Goal: Use online tool/utility: Utilize a website feature to perform a specific function

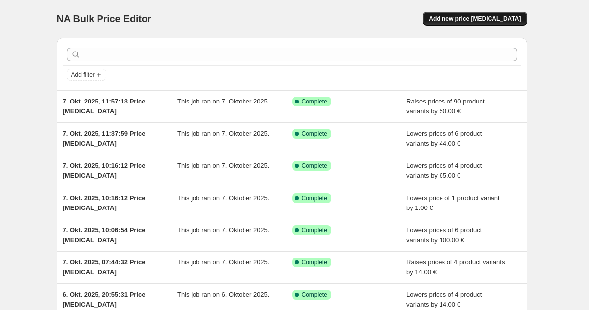
click at [467, 25] on button "Add new price change job" at bounding box center [475, 19] width 104 height 14
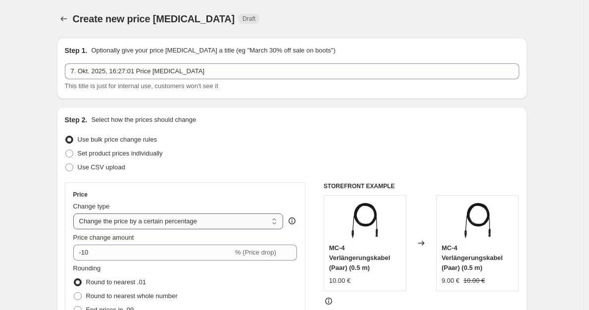
click at [166, 221] on select "Change the price to a certain amount Change the price by a certain amount Chang…" at bounding box center [178, 221] width 210 height 16
select select "by"
click at [75, 213] on select "Change the price to a certain amount Change the price by a certain amount Chang…" at bounding box center [178, 221] width 210 height 16
type input "-10.00"
click at [124, 293] on span "Round to nearest whole number" at bounding box center [132, 295] width 92 height 7
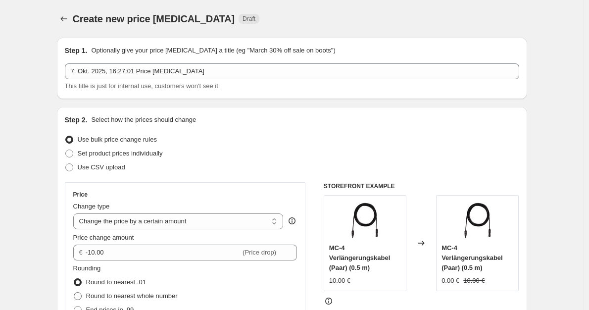
click at [74, 292] on input "Round to nearest whole number" at bounding box center [74, 292] width 0 height 0
radio input "true"
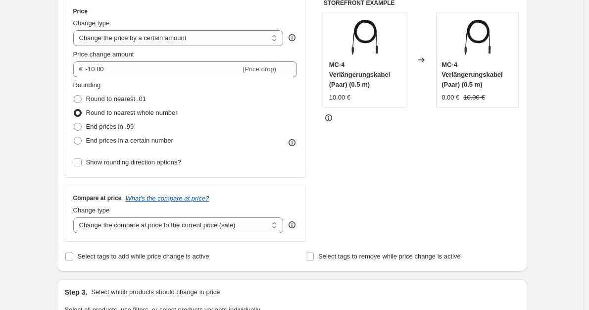
scroll to position [198, 0]
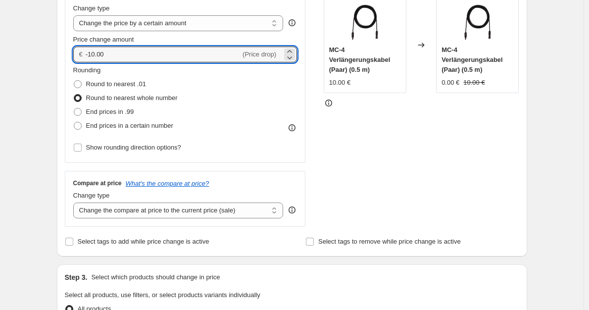
drag, startPoint x: 173, startPoint y: 56, endPoint x: 87, endPoint y: 58, distance: 86.6
click at [87, 58] on div "€ -10.00 (Price drop)" at bounding box center [185, 55] width 224 height 16
click at [141, 53] on input "-10.00" at bounding box center [163, 55] width 155 height 16
drag, startPoint x: 137, startPoint y: 54, endPoint x: 96, endPoint y: 55, distance: 41.1
click at [96, 55] on input "-10.00" at bounding box center [163, 55] width 155 height 16
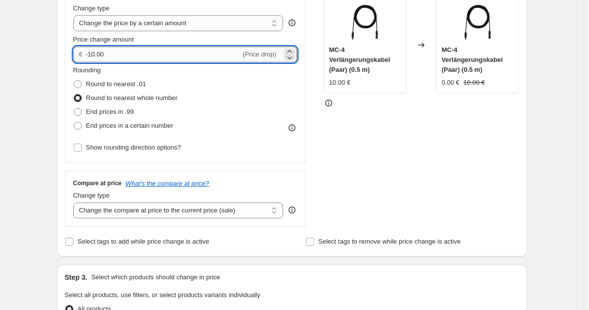
click at [133, 52] on input "-10.00" at bounding box center [163, 55] width 155 height 16
drag, startPoint x: 148, startPoint y: 53, endPoint x: 91, endPoint y: 54, distance: 56.9
click at [91, 54] on input "-10.00" at bounding box center [163, 55] width 155 height 16
type input "-2.00"
click at [208, 216] on select "Change the compare at price to the current price (sale) Change the compare at p…" at bounding box center [178, 210] width 210 height 16
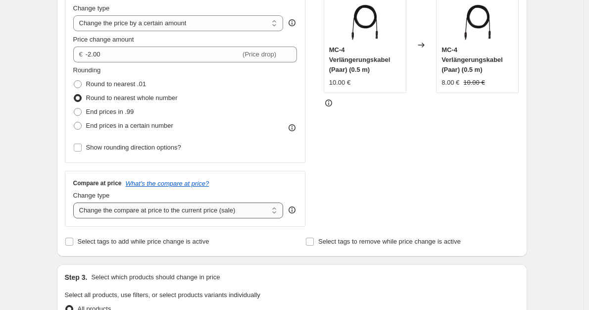
select select "no_change"
click at [75, 203] on select "Change the compare at price to the current price (sale) Change the compare at p…" at bounding box center [178, 210] width 210 height 16
click at [415, 179] on div "STOREFRONT EXAMPLE MC-4 Verlängerungskabel (Paar) (0.5 m) 10.00 € Changed to MC…" at bounding box center [421, 105] width 195 height 243
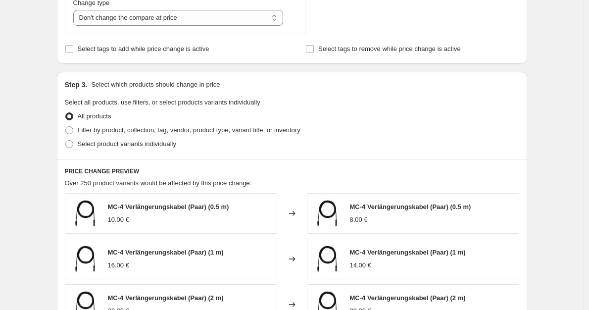
scroll to position [396, 0]
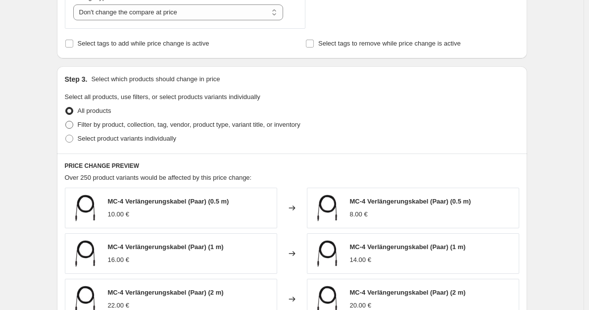
click at [262, 131] on label "Filter by product, collection, tag, vendor, product type, variant title, or inv…" at bounding box center [183, 125] width 236 height 14
click at [66, 121] on input "Filter by product, collection, tag, vendor, product type, variant title, or inv…" at bounding box center [65, 121] width 0 height 0
radio input "true"
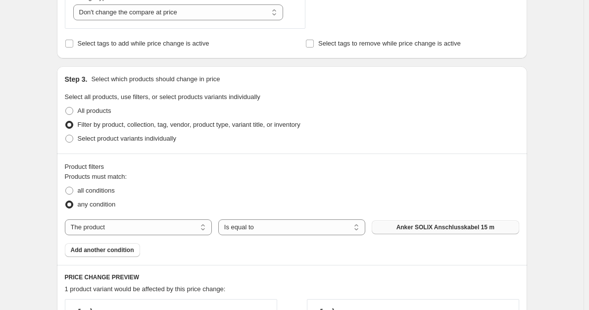
click at [388, 225] on button "Anker SOLIX Anschlusskabel 15 m" at bounding box center [445, 227] width 147 height 14
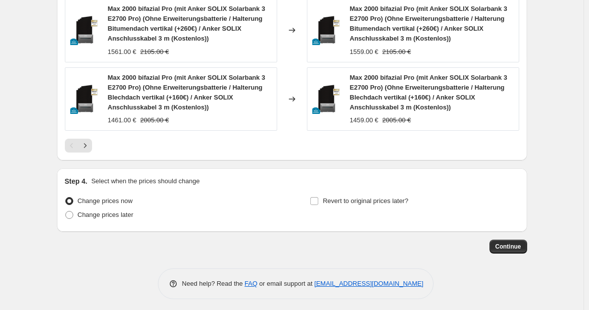
scroll to position [912, 0]
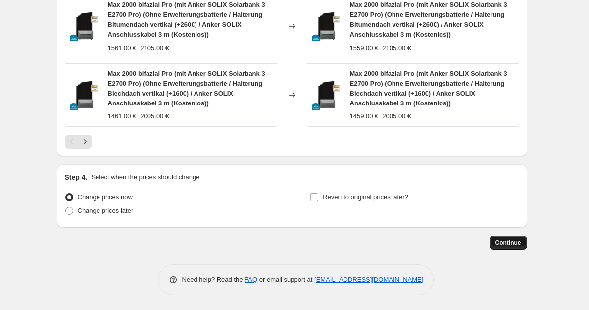
click at [514, 243] on span "Continue" at bounding box center [508, 243] width 26 height 8
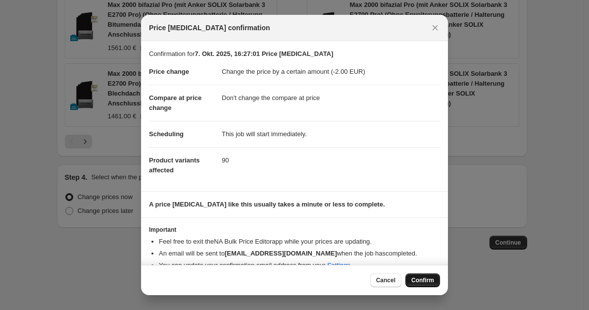
click at [432, 276] on button "Confirm" at bounding box center [422, 280] width 35 height 14
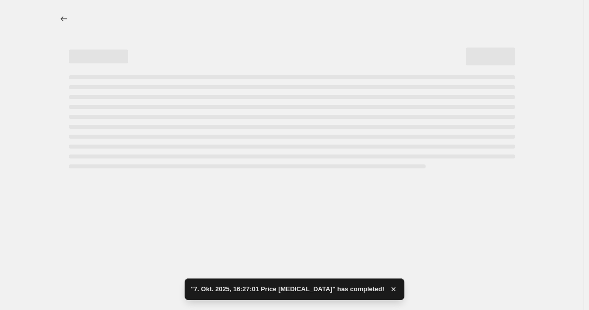
select select "by"
select select "no_change"
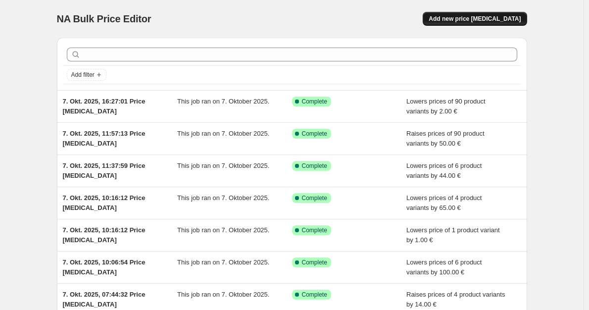
click at [462, 20] on span "Add new price change job" at bounding box center [475, 19] width 92 height 8
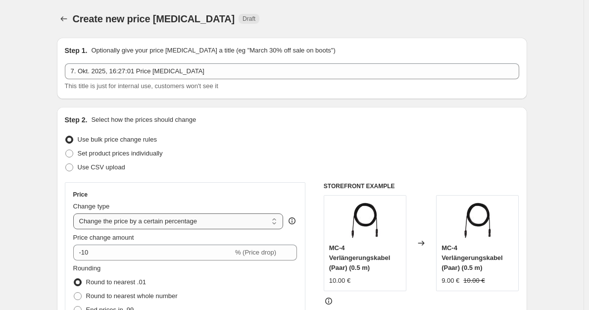
click at [172, 222] on select "Change the price to a certain amount Change the price by a certain amount Chang…" at bounding box center [178, 221] width 210 height 16
select select "by"
click at [75, 213] on select "Change the price to a certain amount Change the price by a certain amount Chang…" at bounding box center [178, 221] width 210 height 16
type input "-10.00"
click at [139, 292] on span "Round to nearest whole number" at bounding box center [132, 295] width 92 height 7
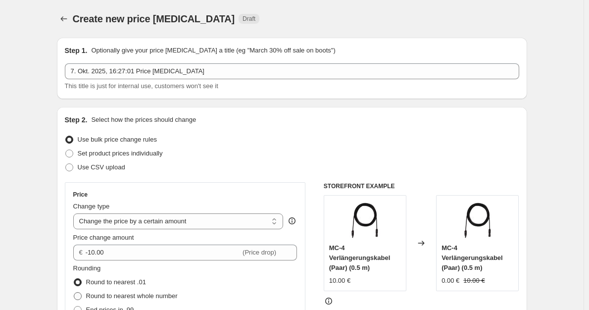
click at [74, 292] on input "Round to nearest whole number" at bounding box center [74, 292] width 0 height 0
radio input "true"
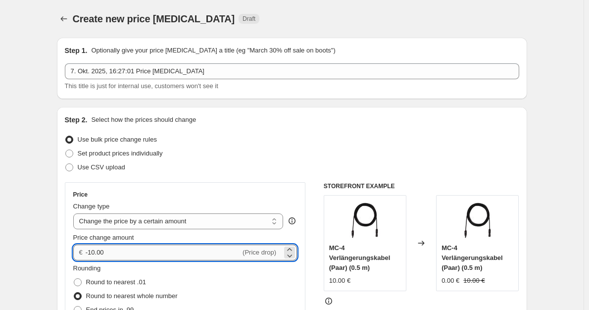
drag, startPoint x: 146, startPoint y: 245, endPoint x: 91, endPoint y: 245, distance: 54.9
click at [91, 245] on input "-10.00" at bounding box center [163, 252] width 155 height 16
type input "-30.00"
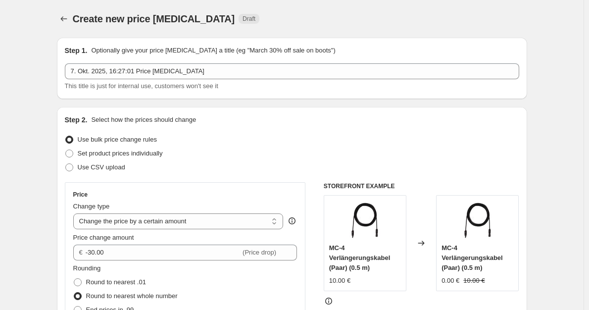
click at [278, 158] on div "Set product prices individually" at bounding box center [292, 153] width 454 height 14
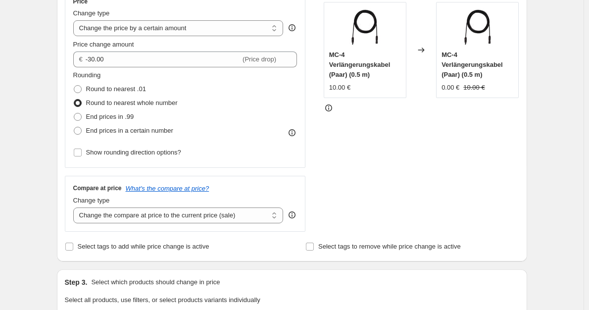
scroll to position [198, 0]
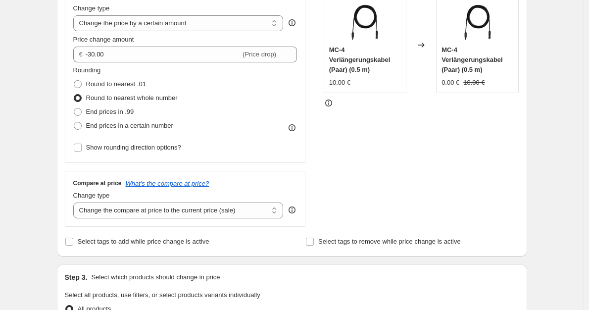
drag, startPoint x: 201, startPoint y: 213, endPoint x: 194, endPoint y: 226, distance: 14.9
click at [201, 213] on select "Change the compare at price to the current price (sale) Change the compare at p…" at bounding box center [178, 210] width 210 height 16
select select "no_change"
click at [75, 203] on select "Change the compare at price to the current price (sale) Change the compare at p…" at bounding box center [178, 210] width 210 height 16
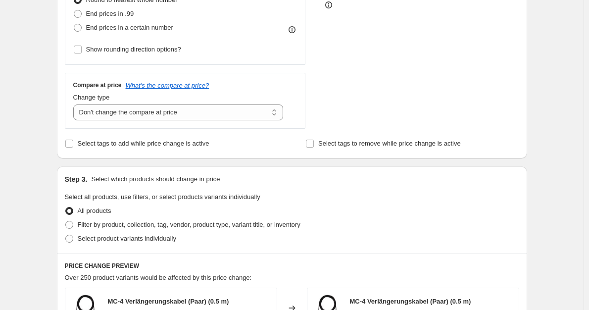
scroll to position [346, 0]
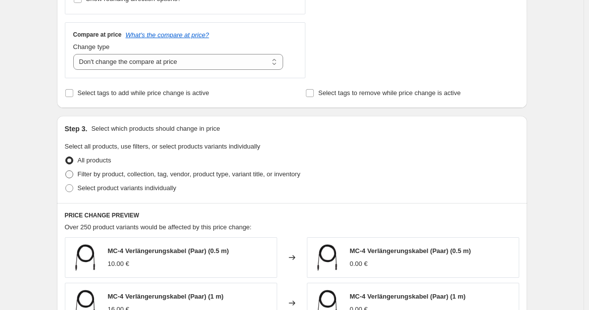
click at [211, 176] on span "Filter by product, collection, tag, vendor, product type, variant title, or inv…" at bounding box center [189, 173] width 223 height 7
click at [66, 171] on input "Filter by product, collection, tag, vendor, product type, variant title, or inv…" at bounding box center [65, 170] width 0 height 0
radio input "true"
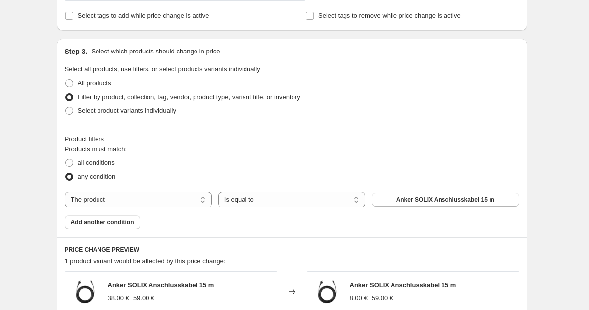
scroll to position [495, 0]
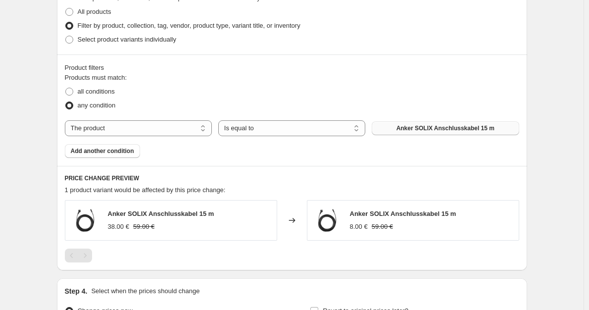
click at [428, 132] on span "Anker SOLIX Anschlusskabel 15 m" at bounding box center [445, 128] width 98 height 8
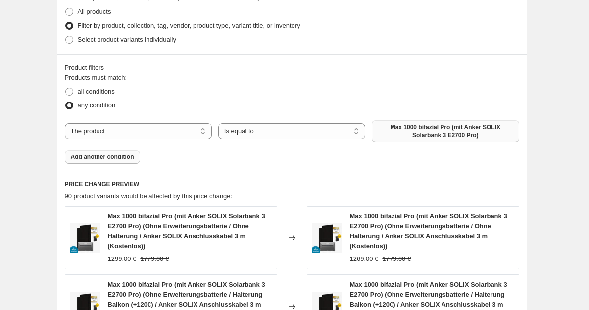
click at [116, 158] on span "Add another condition" at bounding box center [102, 157] width 63 height 8
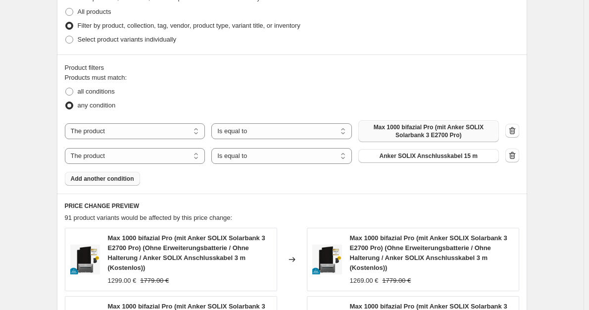
click at [409, 157] on span "Anker SOLIX Anschlusskabel 15 m" at bounding box center [429, 156] width 98 height 8
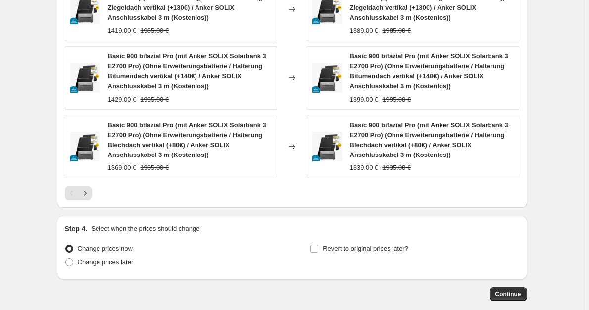
scroll to position [891, 0]
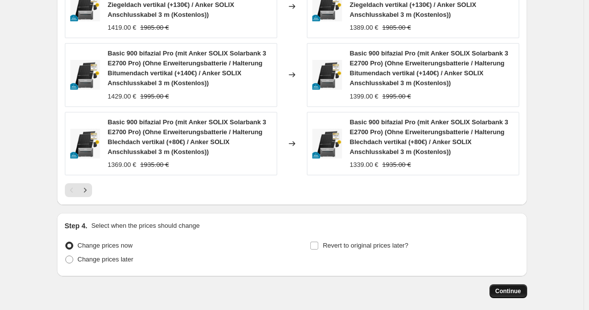
click at [507, 292] on span "Continue" at bounding box center [508, 291] width 26 height 8
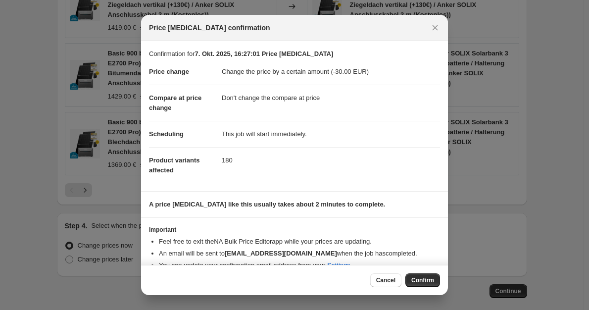
click at [423, 280] on span "Confirm" at bounding box center [422, 280] width 23 height 8
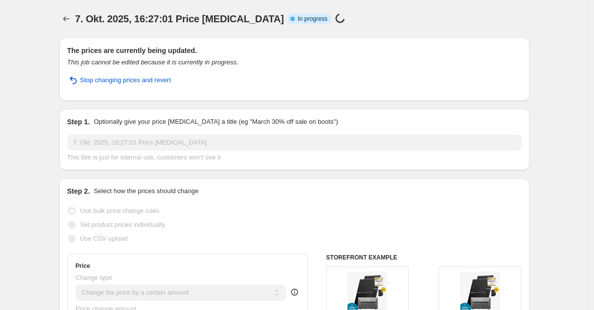
select select "by"
select select "no_change"
